Goal: Task Accomplishment & Management: Manage account settings

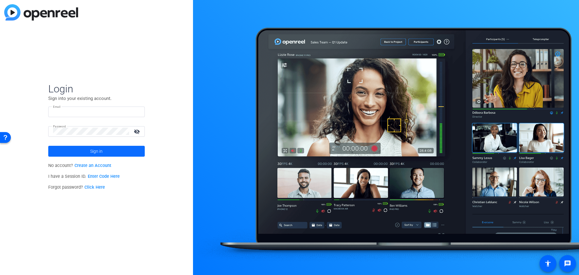
type input "[PERSON_NAME][EMAIL_ADDRESS][PERSON_NAME][DOMAIN_NAME]"
click at [108, 153] on span at bounding box center [96, 151] width 96 height 14
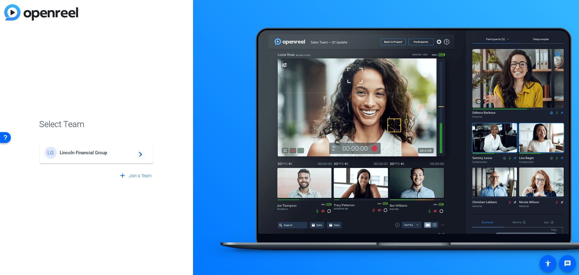
click at [88, 155] on div "LG Lincoln Financial Group navigate_next" at bounding box center [97, 153] width 104 height 12
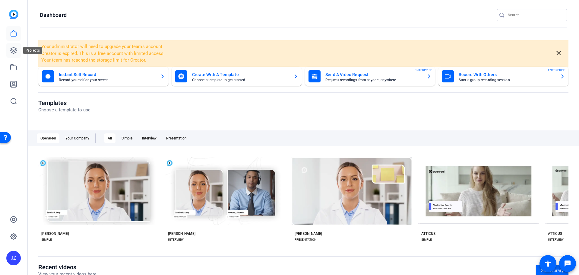
click at [14, 49] on icon at bounding box center [13, 50] width 7 height 7
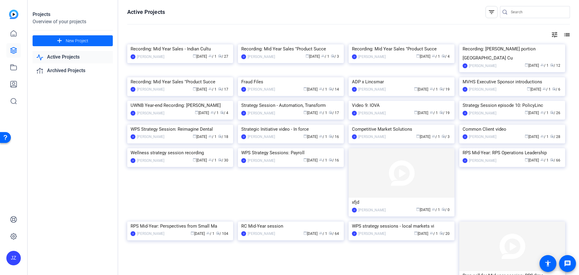
click at [87, 38] on span "New Project" at bounding box center [77, 41] width 23 height 6
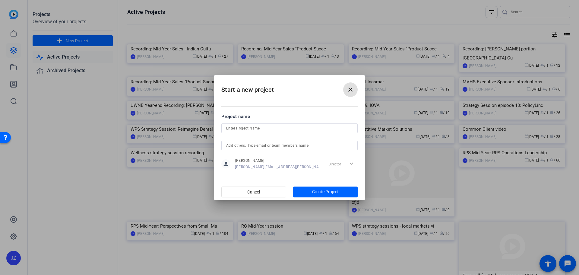
click at [275, 130] on input at bounding box center [289, 128] width 127 height 7
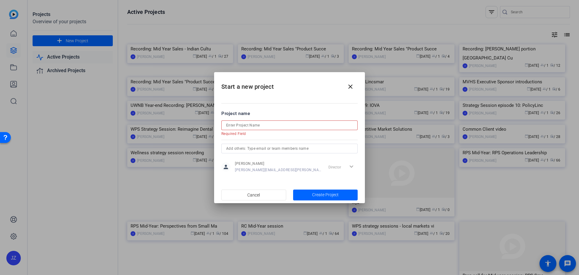
click at [256, 125] on input at bounding box center [289, 125] width 127 height 7
paste input "Latino BRG event filming"
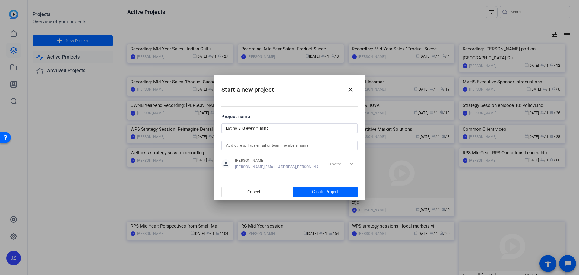
type input "Latino BRG event filming"
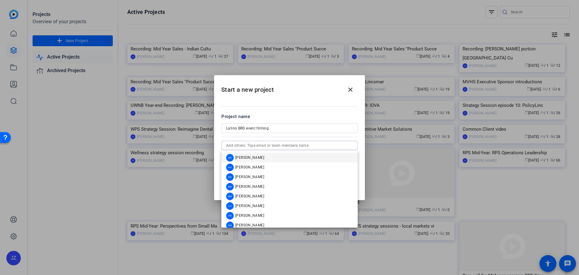
click at [292, 145] on input "text" at bounding box center [289, 145] width 127 height 7
click at [276, 147] on input "text" at bounding box center [289, 145] width 127 height 7
click at [298, 114] on div "Project name" at bounding box center [289, 116] width 136 height 7
click at [282, 145] on input "text" at bounding box center [289, 145] width 127 height 7
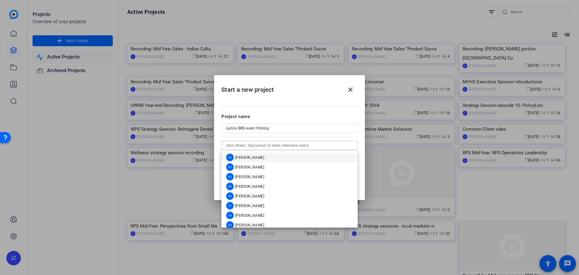
paste input "[PERSON_NAME][EMAIL_ADDRESS][DOMAIN_NAME]"
type input "[PERSON_NAME][EMAIL_ADDRESS][DOMAIN_NAME]"
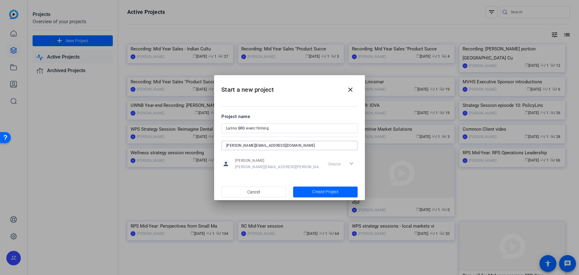
drag, startPoint x: 285, startPoint y: 146, endPoint x: 198, endPoint y: 145, distance: 87.8
click at [198, 147] on div "Start a new project close Project name Latino BRG event filming [PERSON_NAME][E…" at bounding box center [289, 137] width 579 height 275
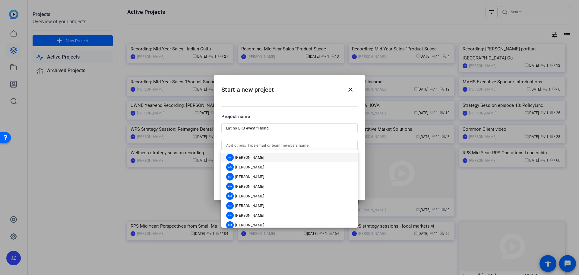
click at [318, 103] on mat-dialog-content "Project name Latino BRG event filming person [PERSON_NAME] [PERSON_NAME][EMAIL_…" at bounding box center [289, 142] width 151 height 84
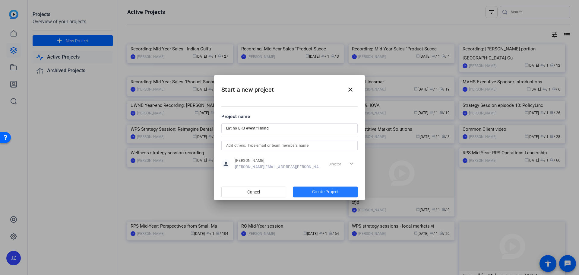
click at [322, 193] on span "Create Project" at bounding box center [325, 191] width 27 height 6
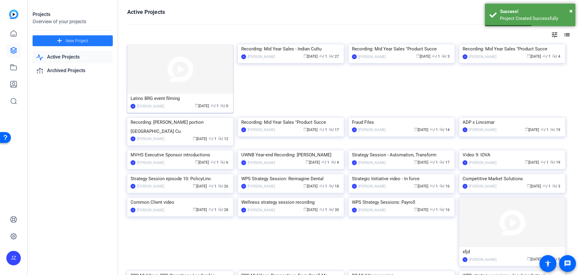
click at [197, 74] on img at bounding box center [180, 68] width 106 height 49
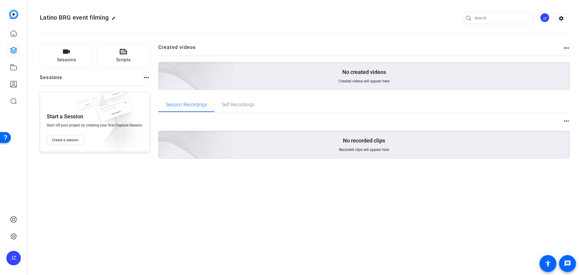
click at [143, 80] on mat-icon "more_horiz" at bounding box center [146, 77] width 7 height 7
click at [133, 77] on div at bounding box center [289, 137] width 579 height 275
click at [67, 138] on span "Create a session" at bounding box center [65, 139] width 27 height 5
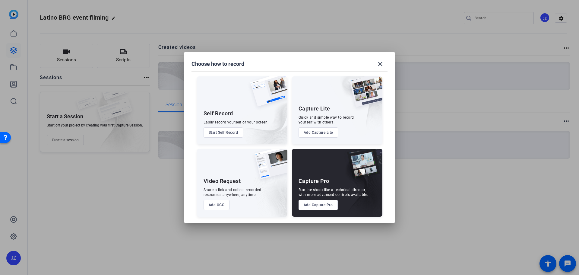
click at [314, 207] on button "Add Capture Pro" at bounding box center [319, 205] width 40 height 10
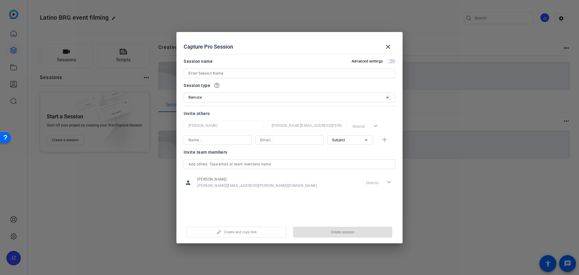
click at [217, 142] on input at bounding box center [217, 139] width 58 height 7
type input "[PERSON_NAME]"
click at [263, 141] on input at bounding box center [289, 139] width 58 height 7
paste input "[PERSON_NAME][EMAIL_ADDRESS][DOMAIN_NAME]"
type input "[PERSON_NAME][EMAIL_ADDRESS][DOMAIN_NAME]"
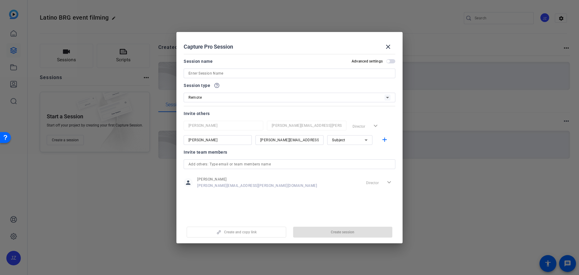
click at [264, 77] on div at bounding box center [289, 73] width 202 height 10
click at [230, 69] on div at bounding box center [289, 73] width 202 height 10
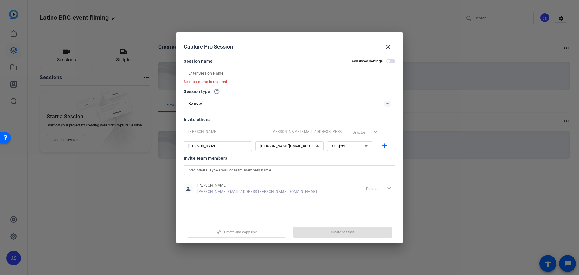
drag, startPoint x: 40, startPoint y: 18, endPoint x: 56, endPoint y: 21, distance: 16.0
click at [56, 21] on div at bounding box center [289, 137] width 579 height 275
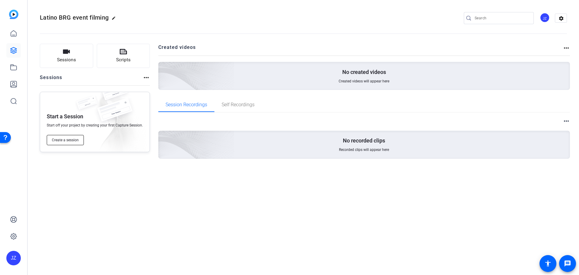
click at [71, 140] on span "Create a session" at bounding box center [65, 139] width 27 height 5
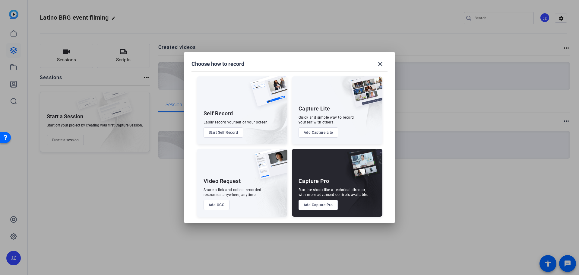
click at [331, 204] on button "Add Capture Pro" at bounding box center [319, 205] width 40 height 10
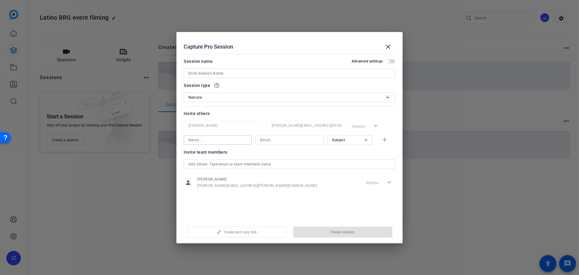
click at [218, 140] on input at bounding box center [217, 139] width 58 height 7
type input "[PERSON_NAME]"
click at [287, 145] on div at bounding box center [289, 148] width 68 height 7
click at [283, 143] on div at bounding box center [289, 140] width 58 height 10
paste input "[PERSON_NAME][EMAIL_ADDRESS][DOMAIN_NAME]"
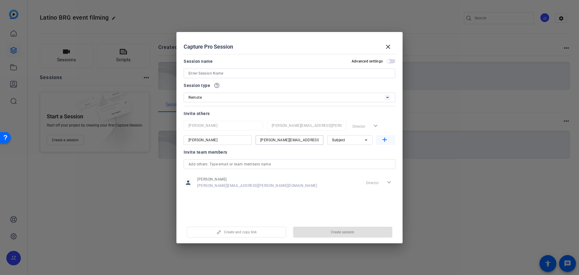
type input "[PERSON_NAME][EMAIL_ADDRESS][DOMAIN_NAME]"
click at [386, 136] on mat-icon "add" at bounding box center [385, 140] width 8 height 8
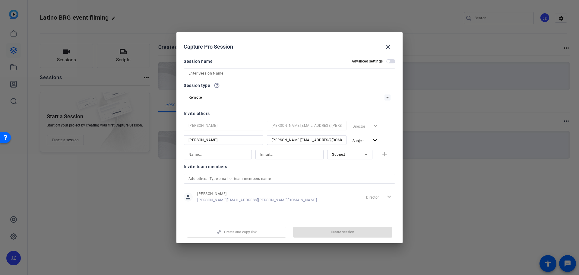
click at [216, 73] on input at bounding box center [289, 73] width 202 height 7
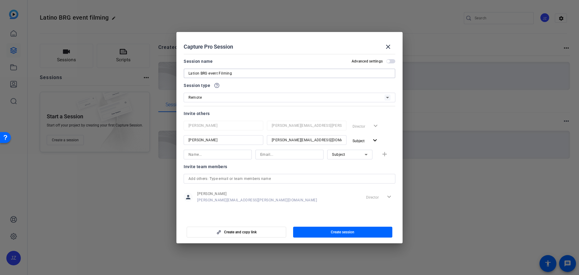
click at [192, 71] on input "Lation BRG event Filming" at bounding box center [289, 73] width 202 height 7
click at [197, 72] on input "Lation BRG event Filming" at bounding box center [289, 73] width 202 height 7
click at [195, 73] on input "Lation BRG event Filming" at bounding box center [289, 73] width 202 height 7
click at [201, 72] on input "Latinon BRG event Filming" at bounding box center [289, 73] width 202 height 7
type input "Latino BRG event Filming"
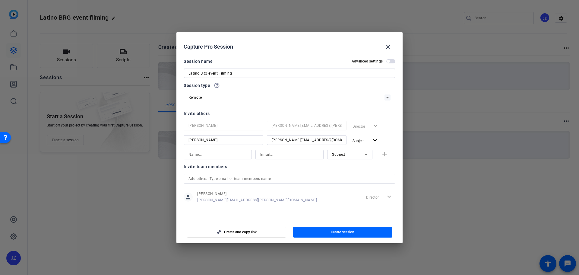
click at [264, 93] on div "Remote" at bounding box center [289, 98] width 202 height 10
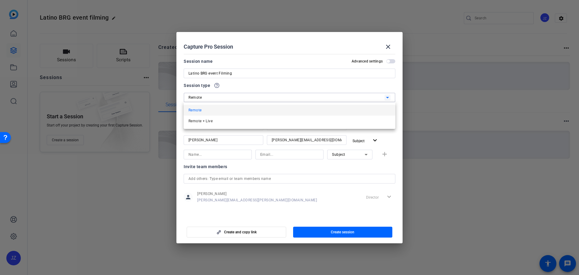
click at [265, 86] on div at bounding box center [289, 137] width 579 height 275
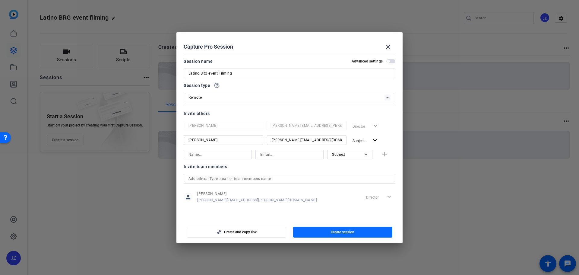
click at [332, 233] on span "Create session" at bounding box center [343, 231] width 24 height 5
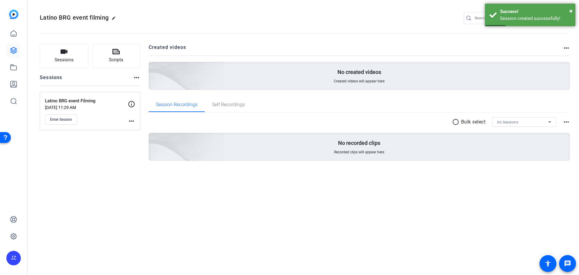
click at [133, 121] on mat-icon "more_horiz" at bounding box center [131, 120] width 7 height 7
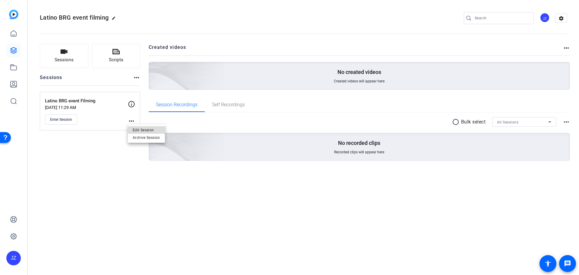
click at [139, 129] on span "Edit Session" at bounding box center [146, 129] width 27 height 7
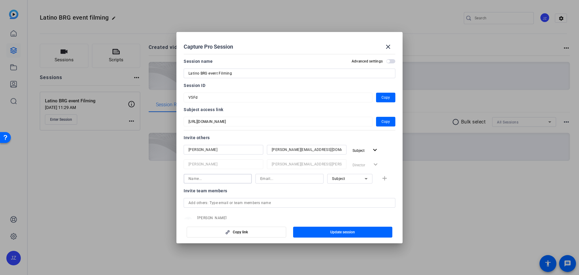
click at [216, 177] on input at bounding box center [217, 178] width 58 height 7
type input "[PERSON_NAME]"
click at [298, 175] on input at bounding box center [289, 178] width 58 height 7
type input "[PERSON_NAME]"
drag, startPoint x: 292, startPoint y: 181, endPoint x: 202, endPoint y: 178, distance: 90.5
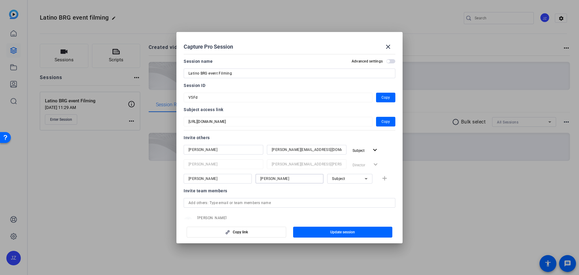
click at [202, 178] on div "[PERSON_NAME] Subject add" at bounding box center [290, 179] width 212 height 10
click at [288, 179] on input at bounding box center [289, 178] width 58 height 7
paste input "[PERSON_NAME][EMAIL_ADDRESS][PERSON_NAME][DOMAIN_NAME]"
type input "[PERSON_NAME][EMAIL_ADDRESS][PERSON_NAME][DOMAIN_NAME]"
click at [356, 181] on div "Subject" at bounding box center [348, 179] width 33 height 8
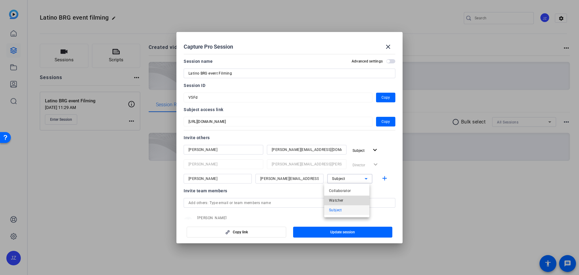
click at [353, 200] on mat-option "Watcher" at bounding box center [346, 200] width 45 height 10
click at [317, 233] on span "button" at bounding box center [343, 232] width 100 height 14
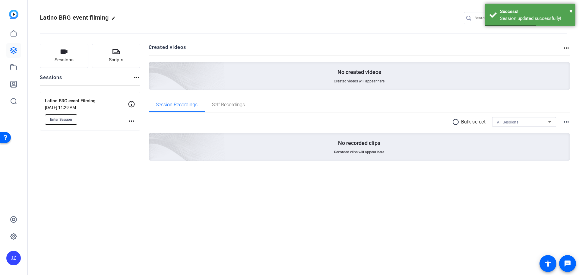
click at [65, 123] on button "Enter Session" at bounding box center [61, 119] width 32 height 10
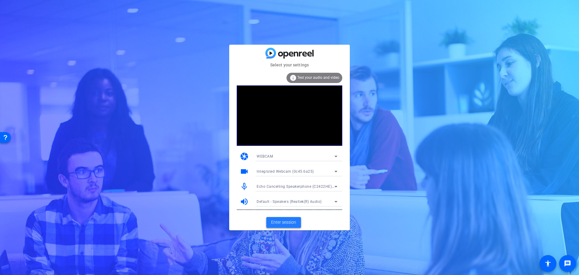
click at [278, 223] on span "Enter session" at bounding box center [283, 222] width 25 height 6
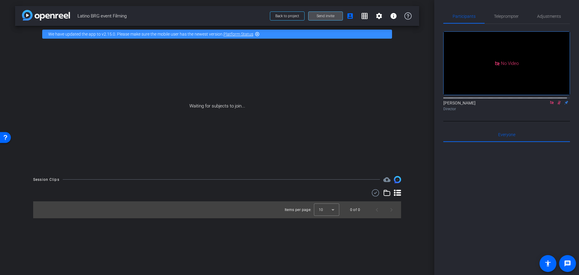
click at [332, 17] on span "Send invite" at bounding box center [326, 16] width 18 height 5
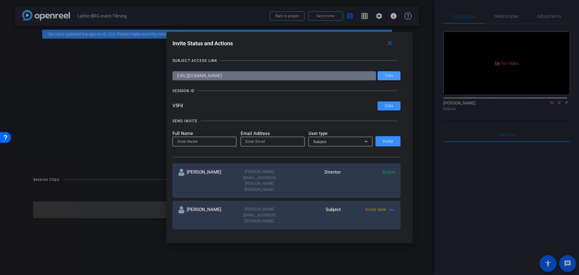
click at [390, 74] on span "Copy" at bounding box center [389, 75] width 8 height 5
click at [386, 104] on span "Copy" at bounding box center [389, 105] width 8 height 5
click at [50, 96] on div at bounding box center [289, 137] width 579 height 275
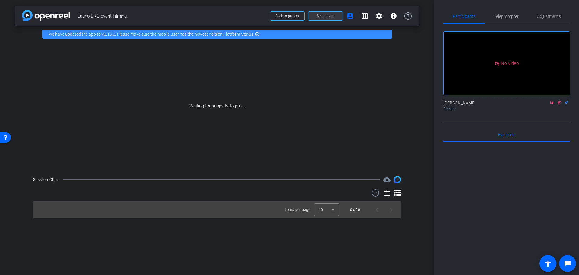
click at [336, 14] on span at bounding box center [325, 16] width 34 height 14
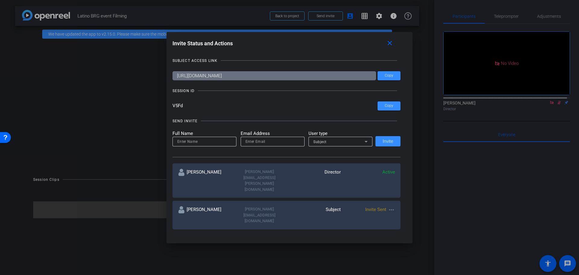
click at [393, 206] on mat-icon "more_horiz" at bounding box center [391, 209] width 7 height 7
click at [395, 204] on span "Remove Immediately" at bounding box center [413, 202] width 45 height 7
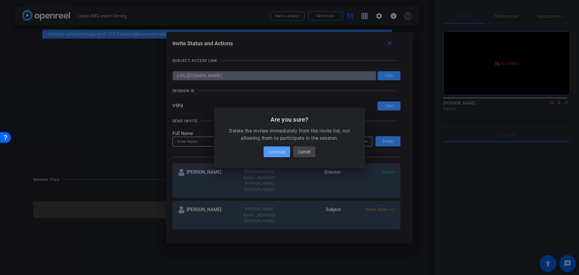
click at [273, 152] on span "Continue" at bounding box center [276, 151] width 17 height 7
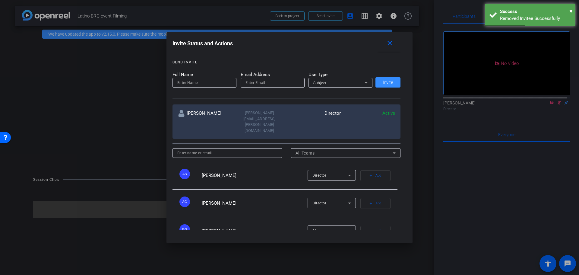
scroll to position [60, 0]
